Goal: Ask a question: Seek information or help from site administrators or community

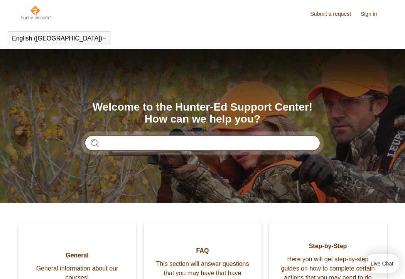
click at [123, 148] on input "Search" at bounding box center [202, 142] width 235 height 15
type input "**********"
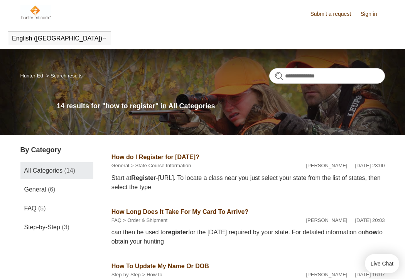
click at [156, 155] on link "How do I Register for [DATE]?" at bounding box center [156, 157] width 88 height 7
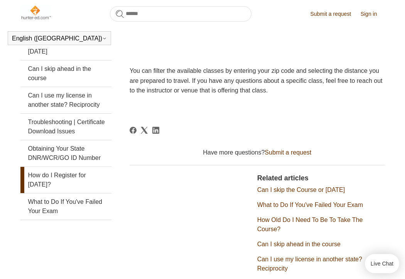
scroll to position [185, 0]
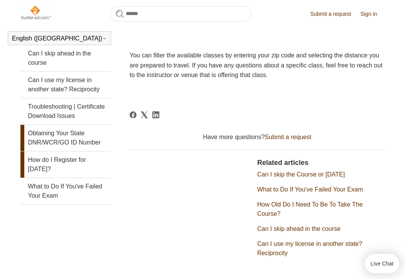
click at [47, 135] on link "Obtaining Your State DNR/WCR/GO ID Number" at bounding box center [65, 138] width 91 height 26
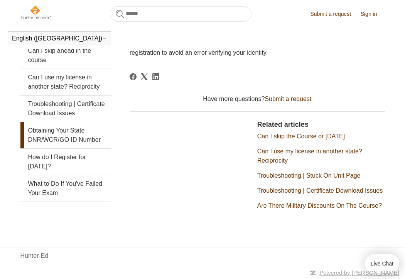
scroll to position [206, 0]
click at [62, 122] on link "Obtaining Your State DNR/WCR/GO ID Number" at bounding box center [65, 135] width 91 height 26
click at [387, 267] on button "Live Chat" at bounding box center [382, 263] width 34 height 19
click at [130, 73] on div at bounding box center [257, 81] width 255 height 17
